Goal: Task Accomplishment & Management: Manage account settings

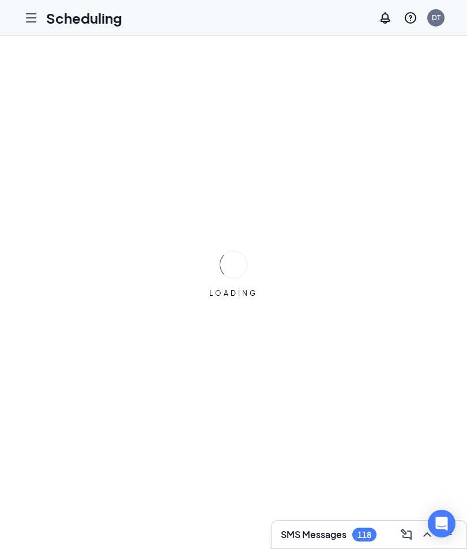
click at [448, 516] on icon "Open Intercom Messenger" at bounding box center [442, 523] width 12 height 14
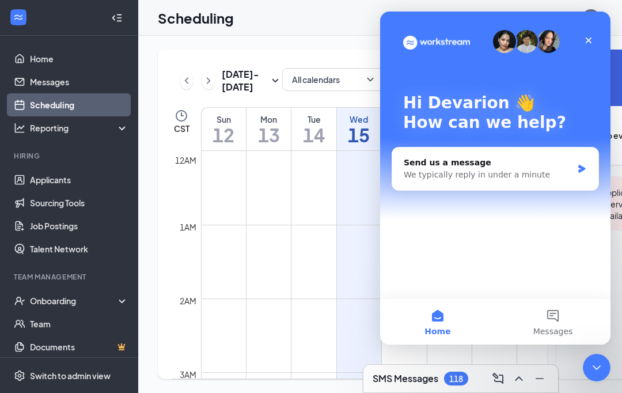
scroll to position [566, 0]
click at [46, 180] on link "Applicants" at bounding box center [79, 179] width 99 height 23
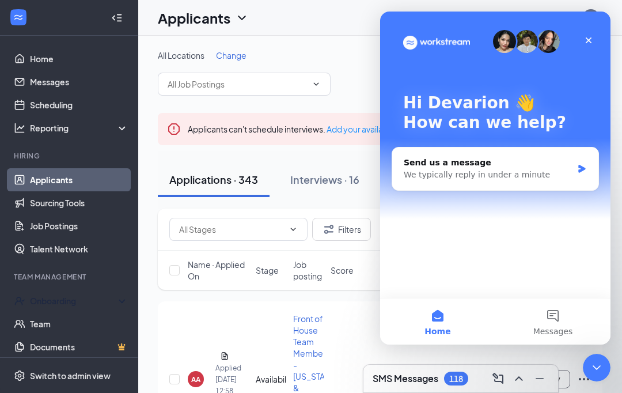
click at [466, 45] on div "Close" at bounding box center [588, 40] width 21 height 21
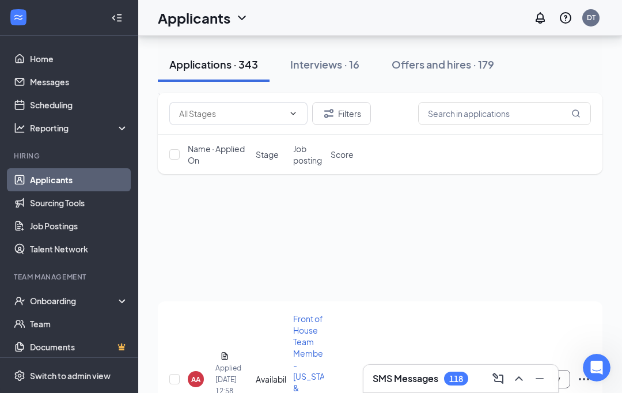
scroll to position [118, 0]
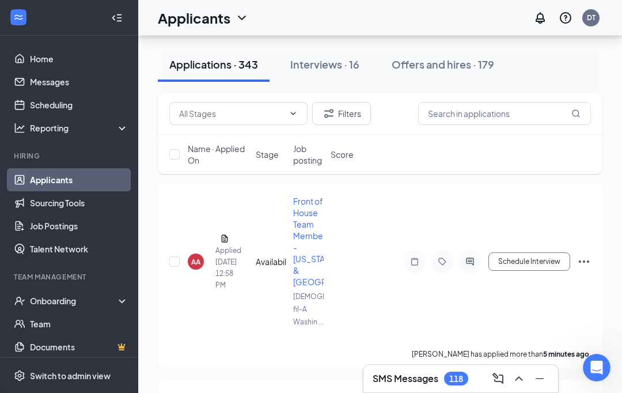
click at [126, 9] on div at bounding box center [116, 17] width 23 height 23
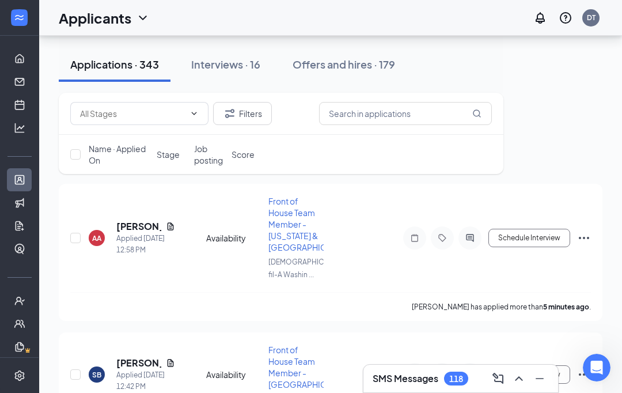
click at [115, 20] on h1 "Applicants" at bounding box center [95, 18] width 73 height 20
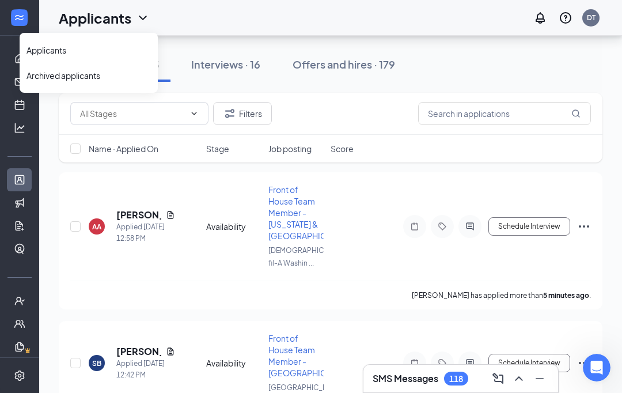
click at [103, 15] on h1 "Applicants" at bounding box center [95, 18] width 73 height 20
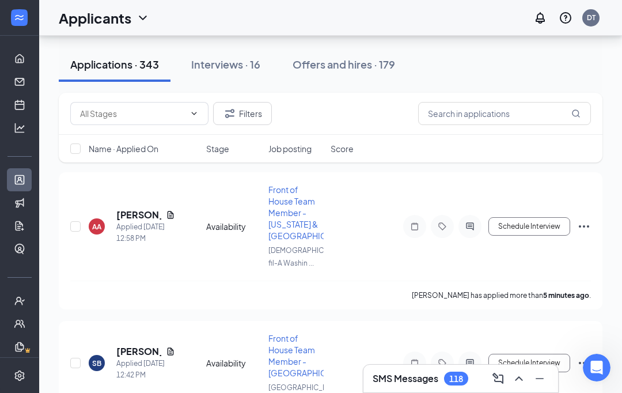
click at [115, 119] on input "text" at bounding box center [132, 113] width 105 height 13
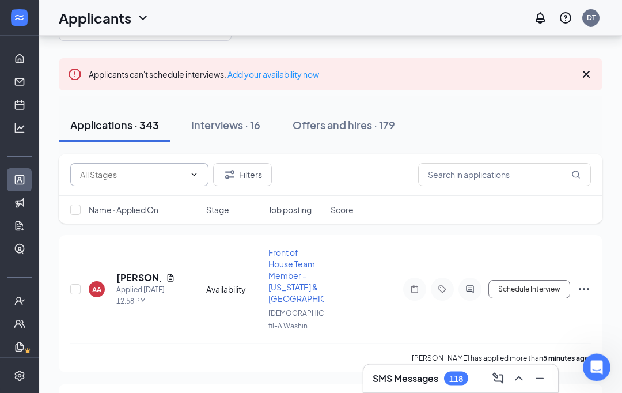
scroll to position [0, 0]
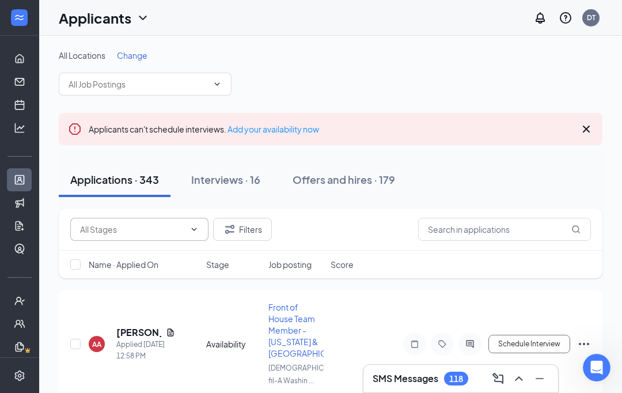
click at [119, 89] on input "text" at bounding box center [138, 84] width 139 height 13
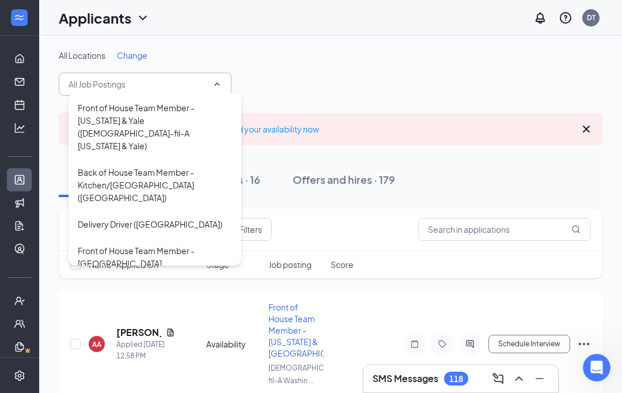
scroll to position [60, 0]
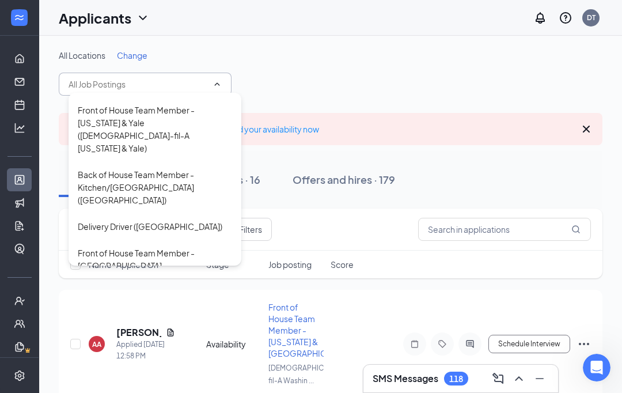
click at [107, 108] on div "Front of House Team Member - [US_STATE] & Yale ([DEMOGRAPHIC_DATA]-fil-A [US_ST…" at bounding box center [155, 129] width 154 height 51
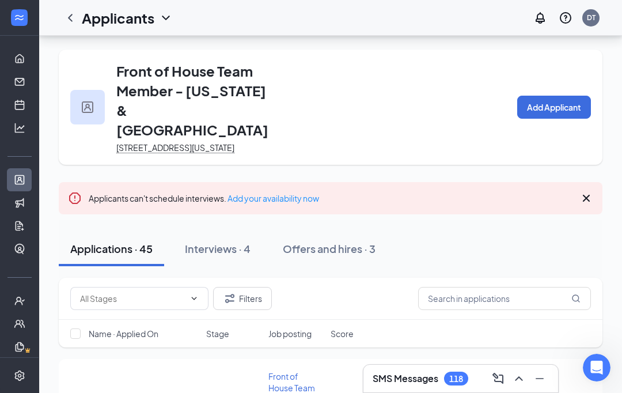
scroll to position [229, 0]
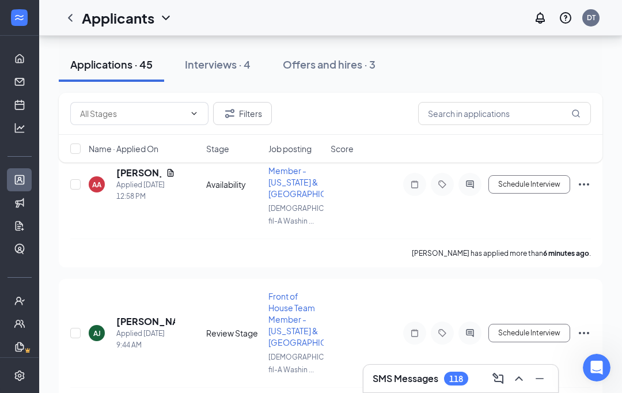
click at [241, 69] on div "Interviews · 4" at bounding box center [218, 64] width 66 height 14
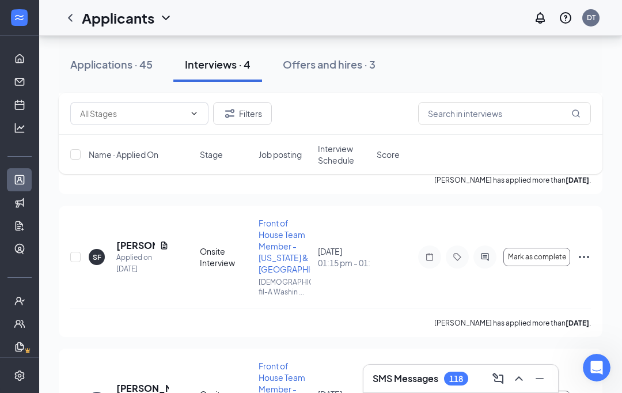
scroll to position [304, 0]
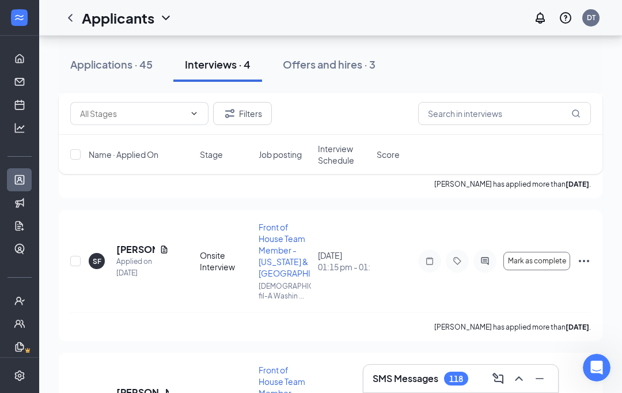
click at [130, 67] on div "Applications · 45" at bounding box center [111, 64] width 82 height 14
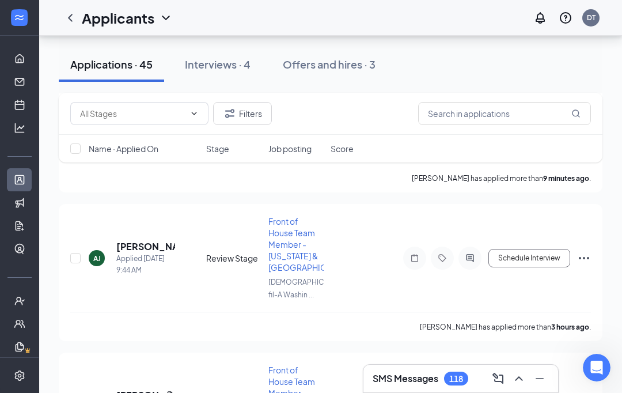
click at [127, 58] on div "Applications · 45" at bounding box center [111, 64] width 82 height 14
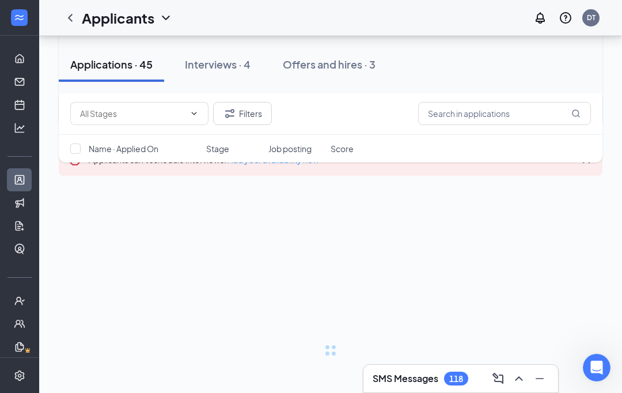
scroll to position [48, 0]
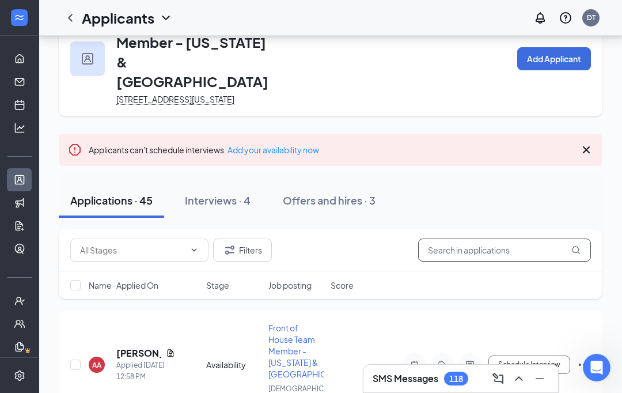
click at [466, 243] on input "text" at bounding box center [504, 250] width 173 height 23
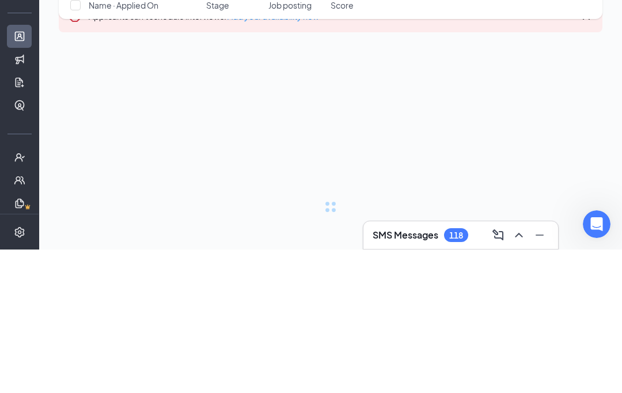
type input "[PERSON_NAME]"
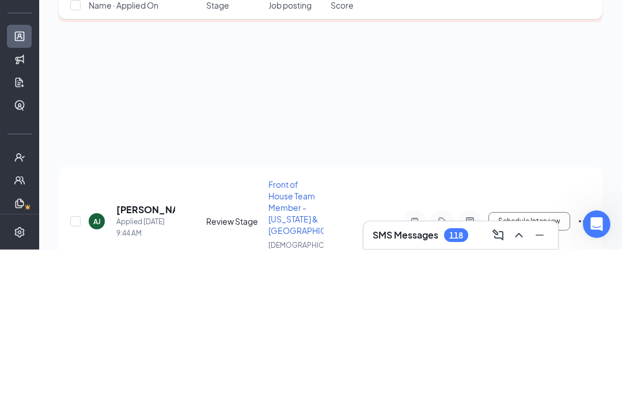
click at [466, 172] on div at bounding box center [331, 201] width 544 height 58
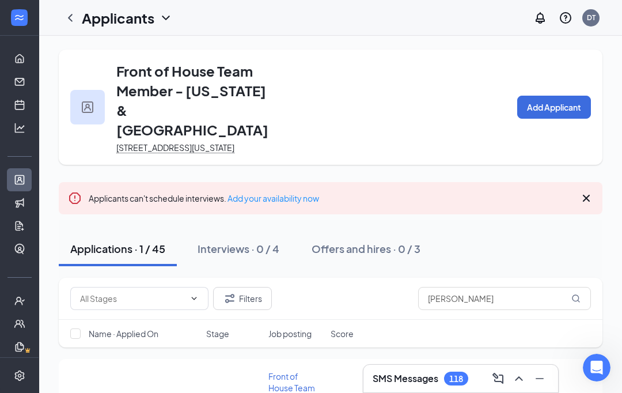
click at [164, 22] on icon "ChevronDown" at bounding box center [166, 18] width 14 height 14
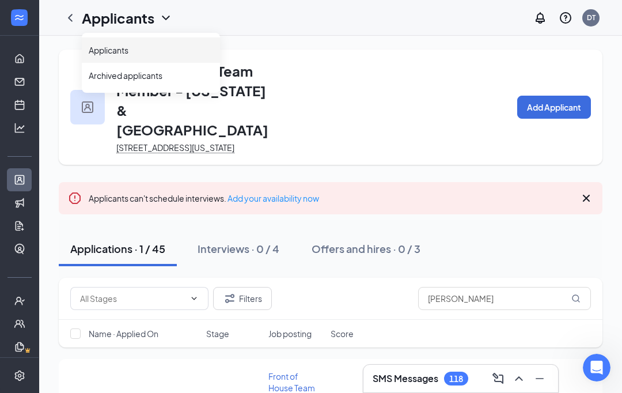
click at [176, 53] on link "Applicants" at bounding box center [151, 50] width 124 height 12
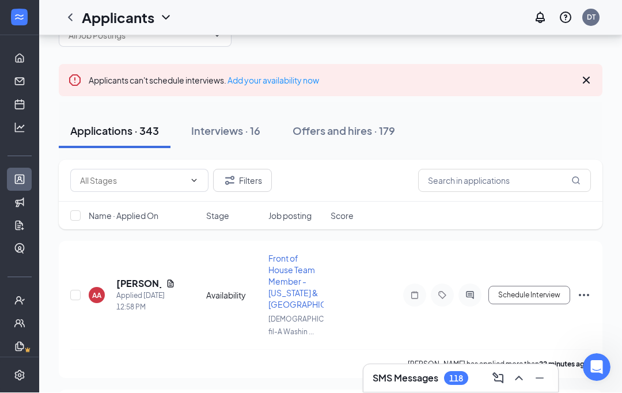
scroll to position [49, 0]
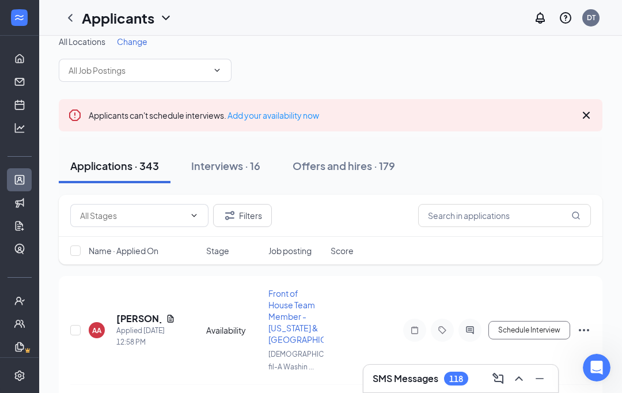
click at [218, 73] on icon "ChevronDown" at bounding box center [217, 70] width 9 height 9
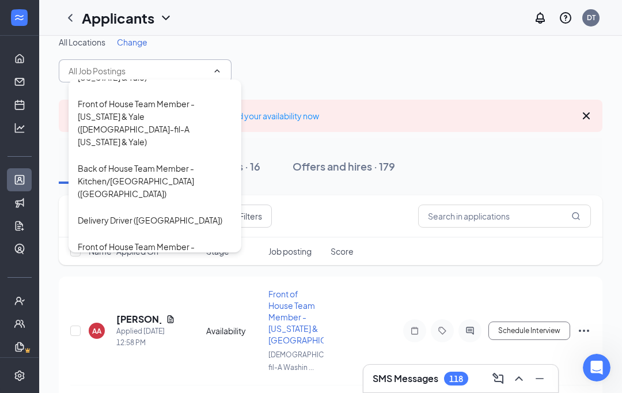
scroll to position [56, 0]
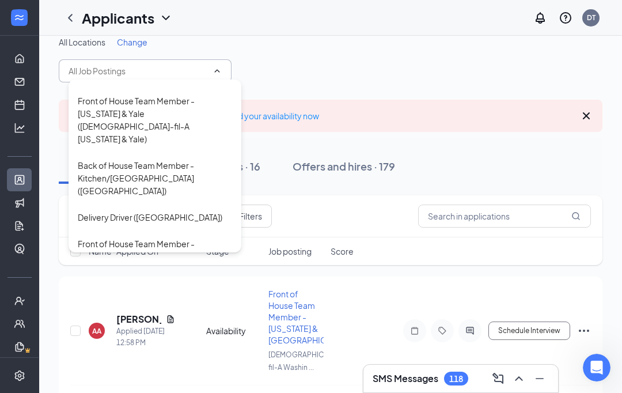
click at [183, 100] on div "Front of House Team Member - [US_STATE] & Yale ([DEMOGRAPHIC_DATA]-fil-A [US_ST…" at bounding box center [155, 119] width 154 height 51
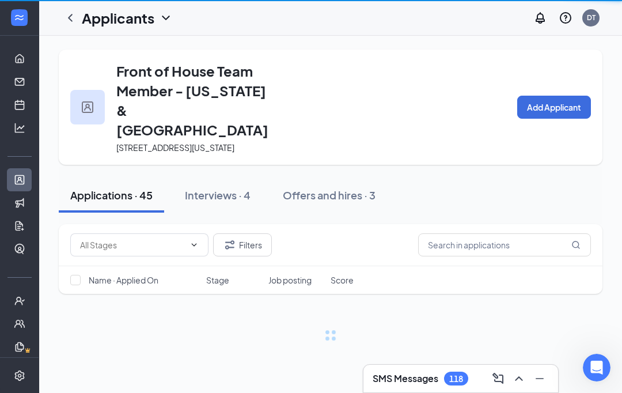
scroll to position [14, 0]
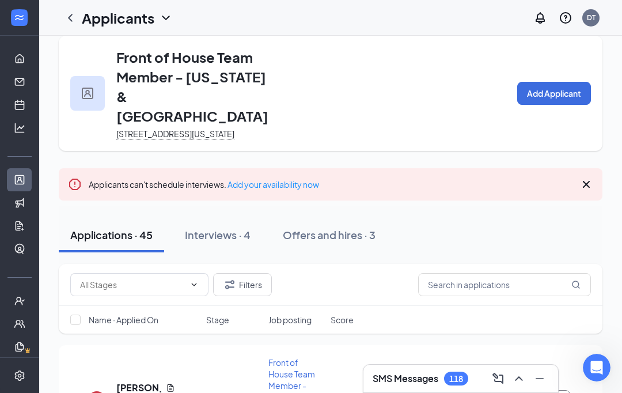
click at [243, 232] on div "Interviews · 4" at bounding box center [218, 235] width 66 height 14
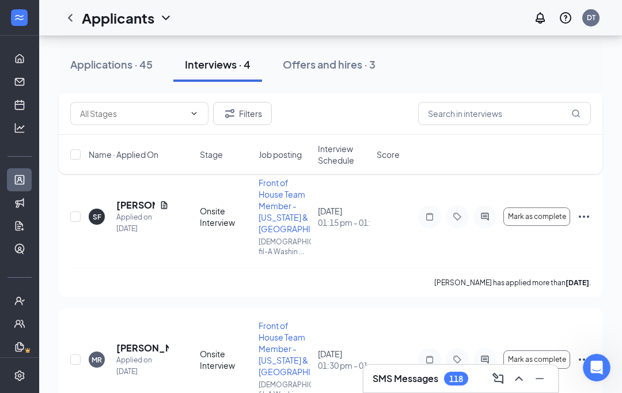
scroll to position [347, 0]
click at [168, 202] on icon "Document" at bounding box center [164, 205] width 9 height 9
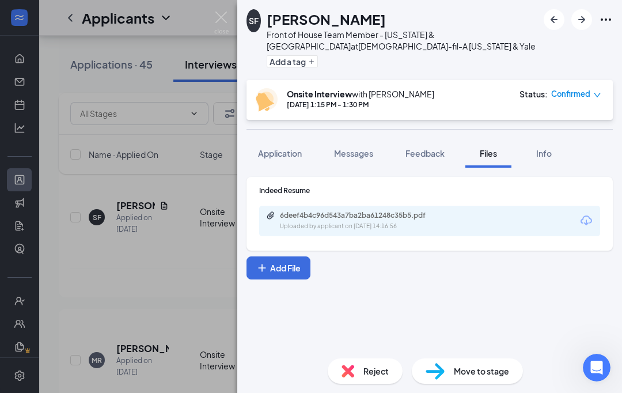
click at [364, 160] on button "Messages" at bounding box center [354, 153] width 62 height 29
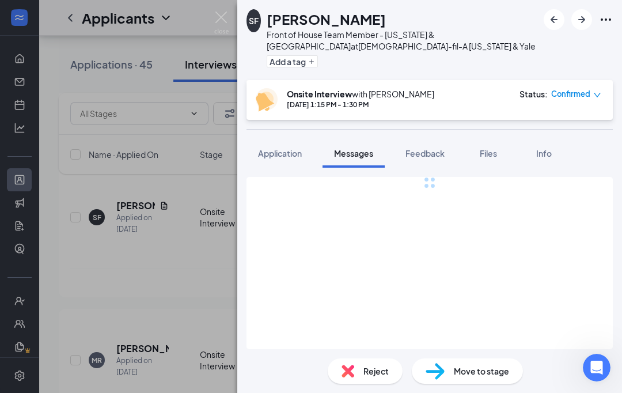
click at [305, 157] on button "Application" at bounding box center [280, 153] width 67 height 29
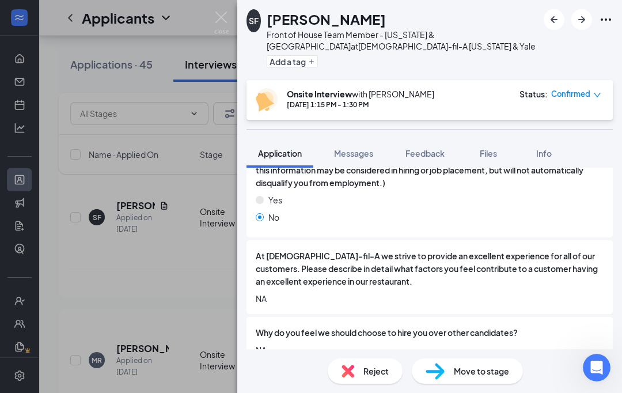
scroll to position [689, 0]
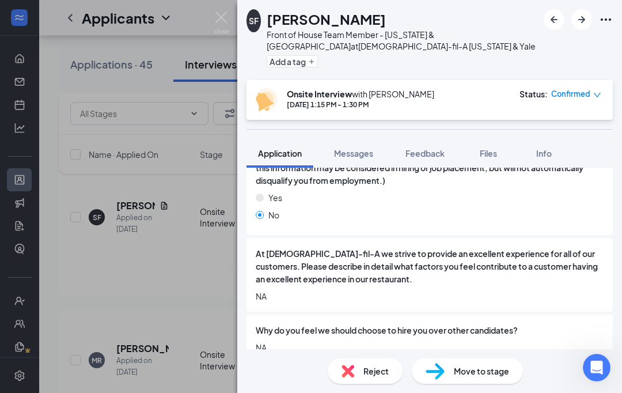
click at [222, 24] on img at bounding box center [221, 23] width 14 height 22
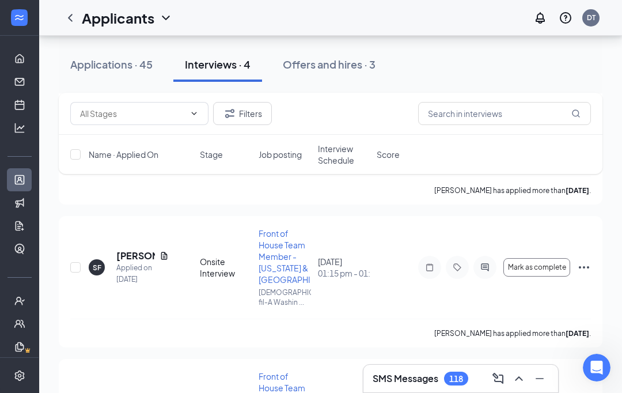
scroll to position [271, 0]
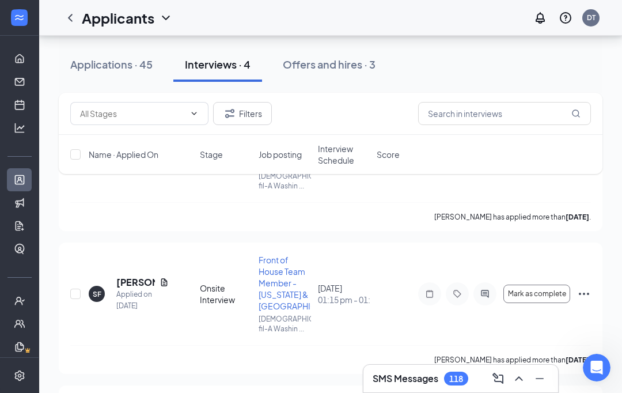
click at [183, 118] on input "text" at bounding box center [132, 113] width 105 height 13
click at [162, 22] on icon "ChevronDown" at bounding box center [166, 18] width 14 height 14
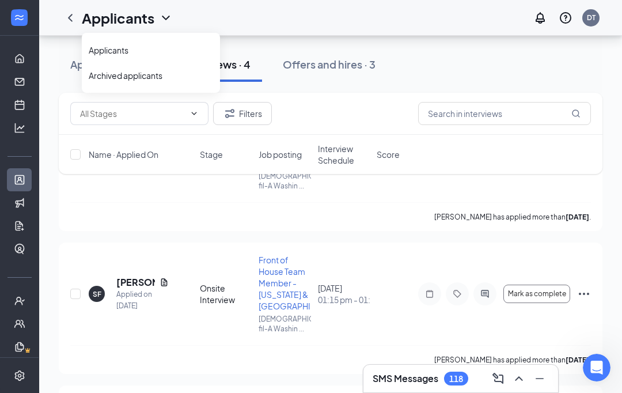
click at [462, 66] on div "Applications · 45 Interviews · 4 Offers and hires · 3" at bounding box center [331, 64] width 544 height 35
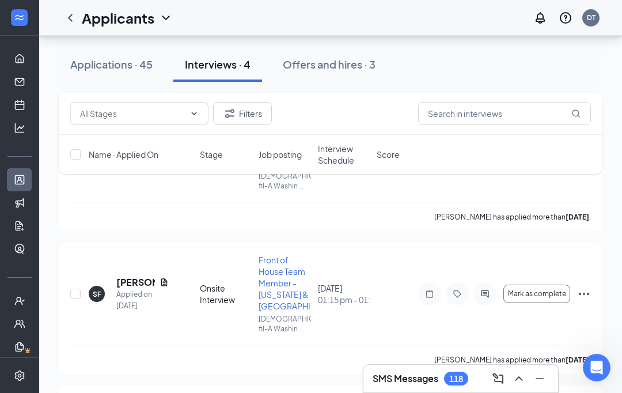
click at [181, 111] on input "text" at bounding box center [132, 113] width 105 height 13
click at [156, 20] on div "Applicants" at bounding box center [127, 18] width 91 height 20
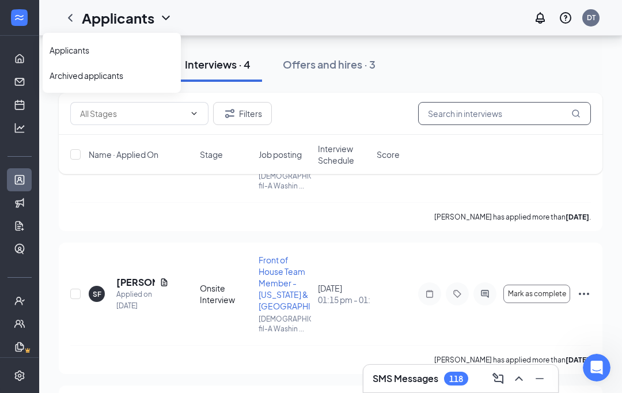
click at [466, 107] on input "text" at bounding box center [504, 113] width 173 height 23
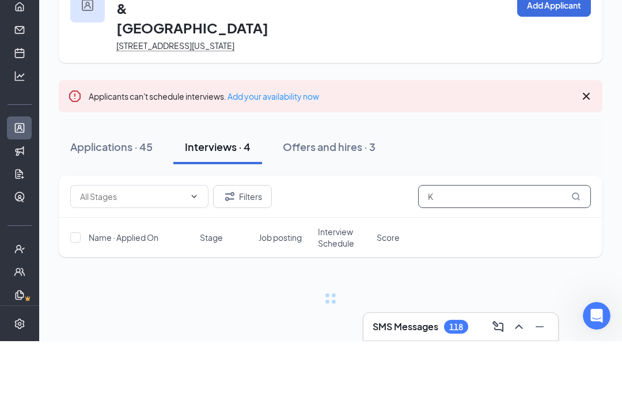
scroll to position [48, 0]
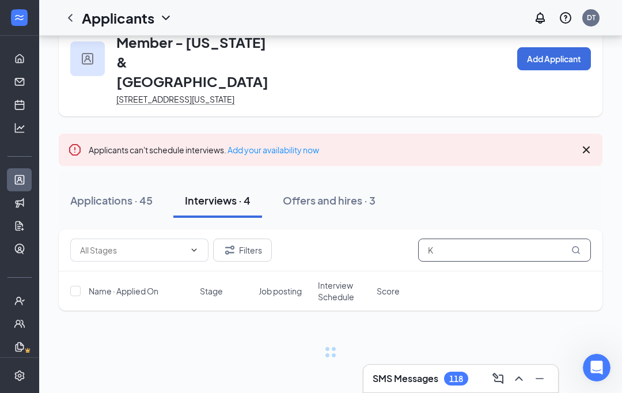
type input "Ka"
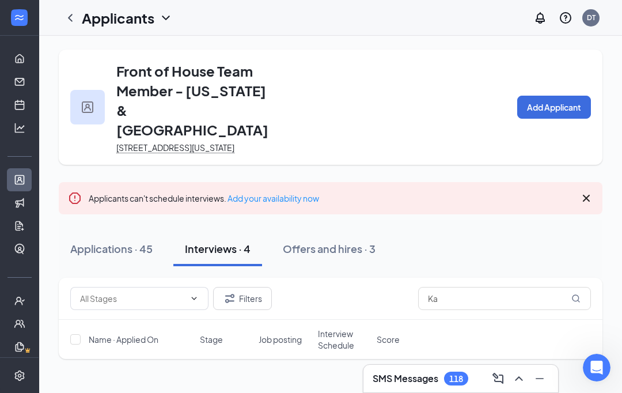
click at [76, 22] on icon "ChevronLeft" at bounding box center [70, 18] width 14 height 14
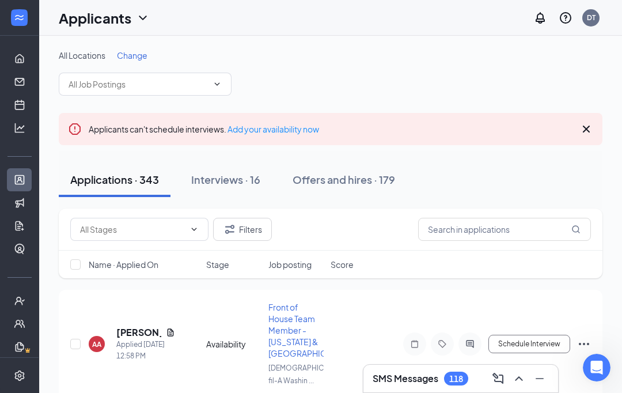
click at [466, 373] on icon "ChevronUp" at bounding box center [519, 379] width 14 height 14
click at [466, 374] on icon "ComposeMessage" at bounding box center [498, 379] width 14 height 14
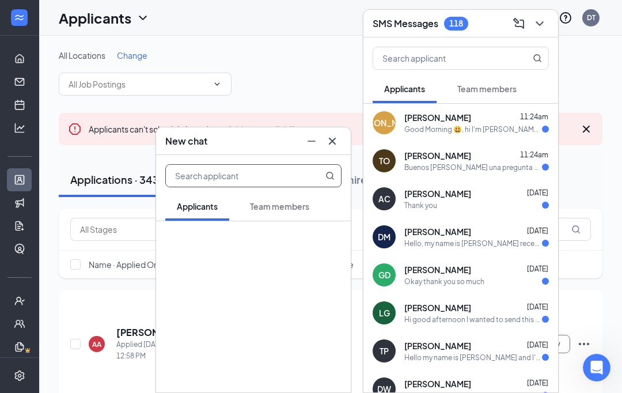
click at [466, 91] on button "Team members" at bounding box center [487, 88] width 82 height 29
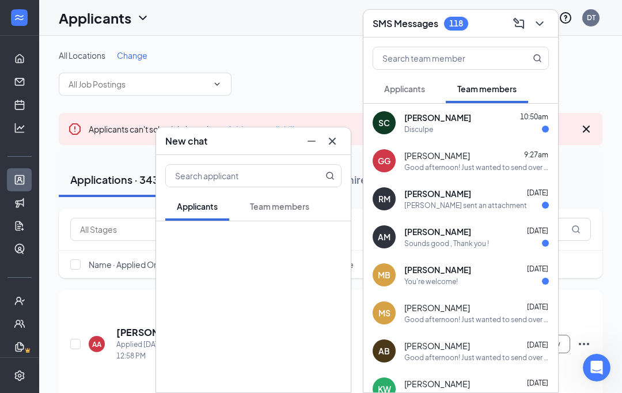
click at [413, 92] on span "Applicants" at bounding box center [404, 89] width 41 height 10
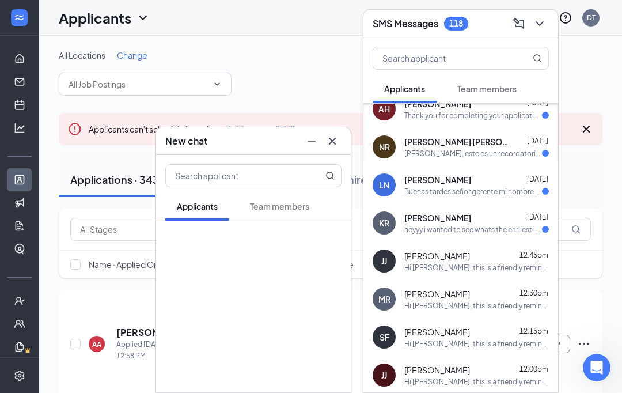
scroll to position [395, 0]
click at [466, 67] on div "All Locations Change" at bounding box center [331, 73] width 544 height 46
click at [466, 24] on button at bounding box center [540, 23] width 18 height 18
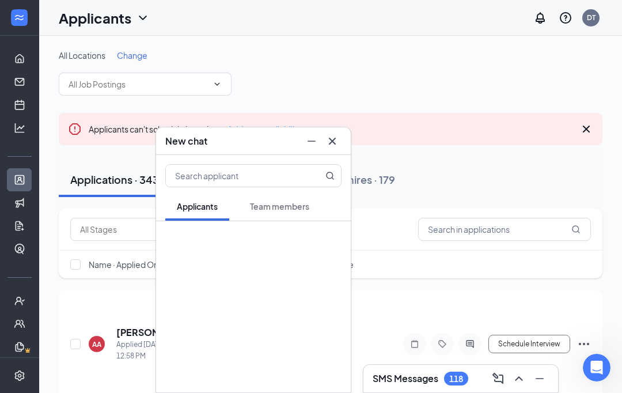
scroll to position [0, 0]
click at [279, 71] on div "All Locations Change" at bounding box center [331, 73] width 544 height 46
click at [168, 32] on div "Applicants DT" at bounding box center [330, 18] width 583 height 36
click at [24, 311] on div at bounding box center [19, 300] width 39 height 23
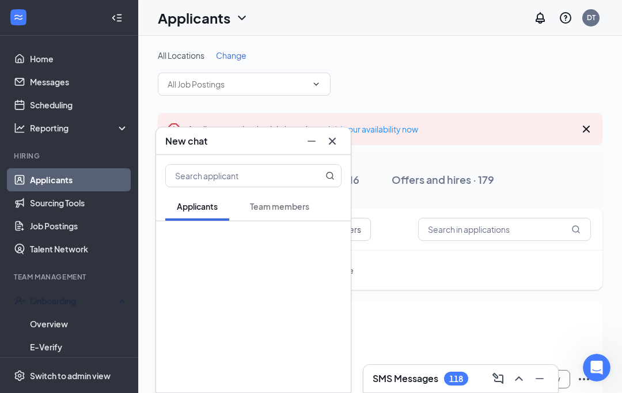
click at [336, 142] on icon "Cross" at bounding box center [333, 141] width 14 height 14
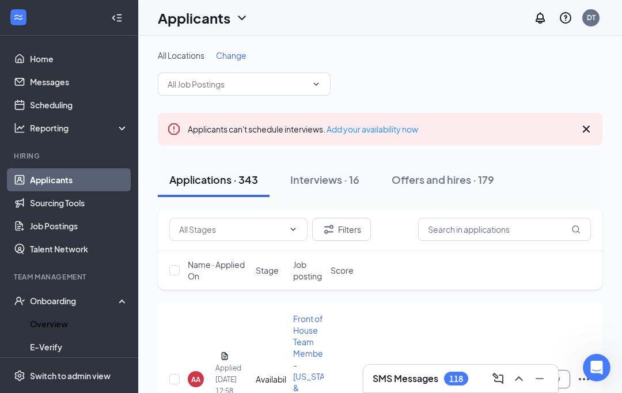
click at [77, 330] on link "Overview" at bounding box center [79, 323] width 99 height 23
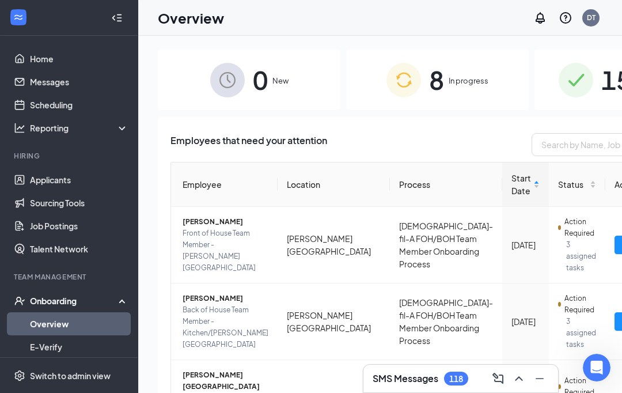
click at [449, 81] on span "In progress" at bounding box center [469, 81] width 40 height 12
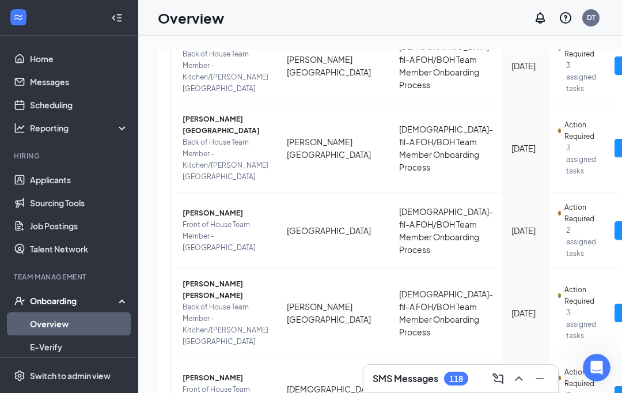
scroll to position [255, 0]
